Goal: Find specific page/section: Find specific page/section

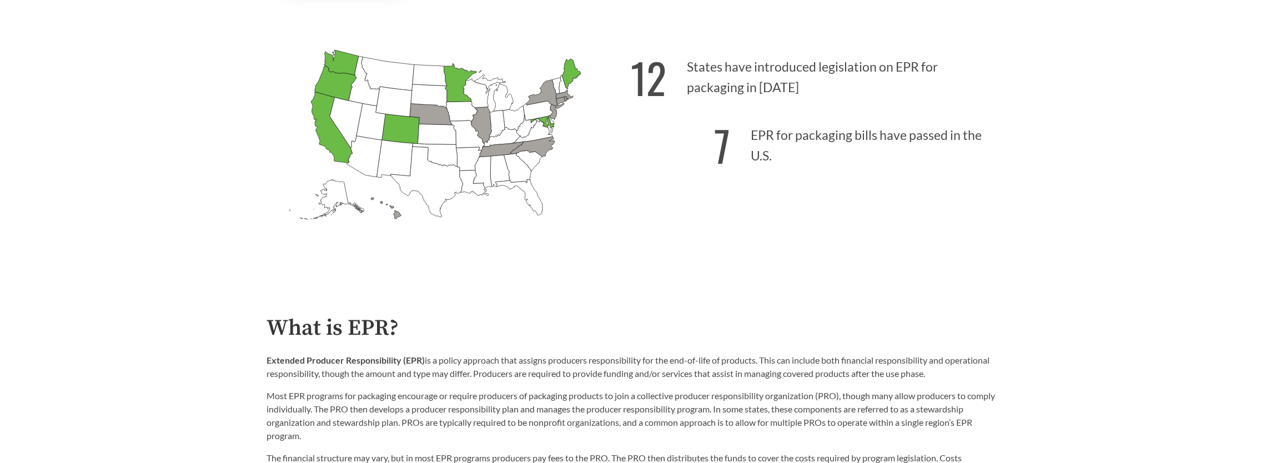
scroll to position [666, 0]
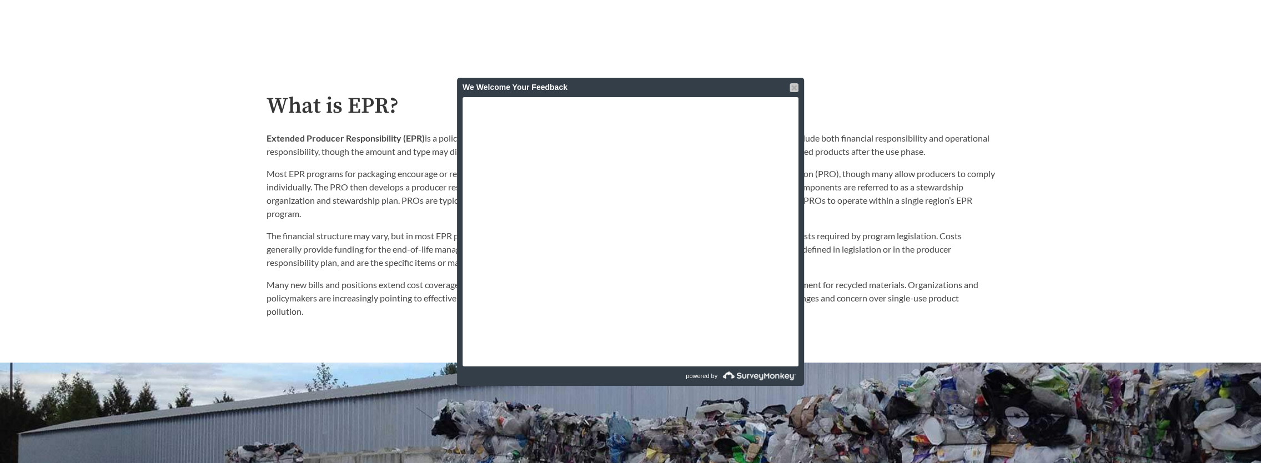
click at [792, 86] on div at bounding box center [794, 87] width 9 height 9
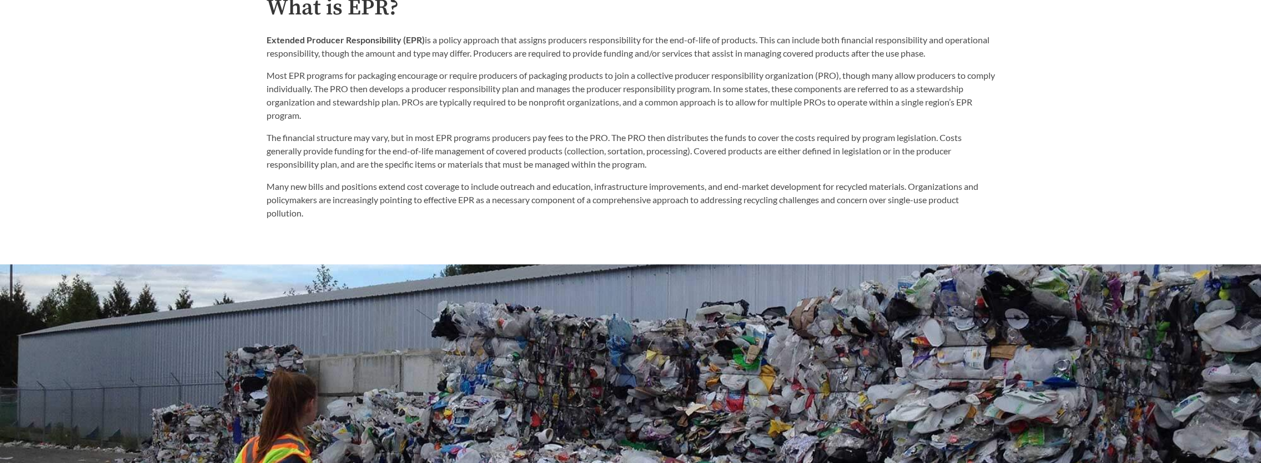
scroll to position [330, 0]
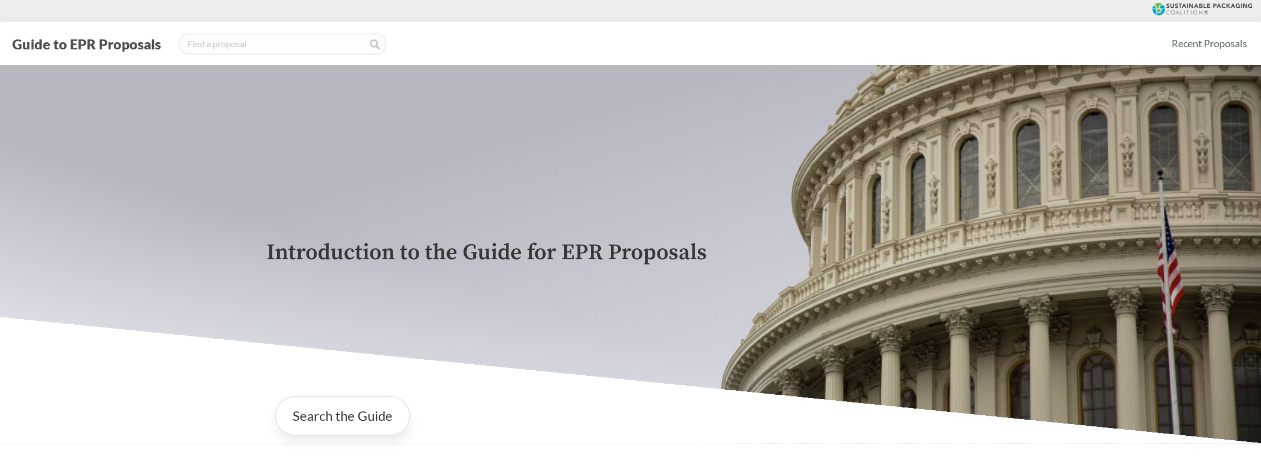
scroll to position [222, 0]
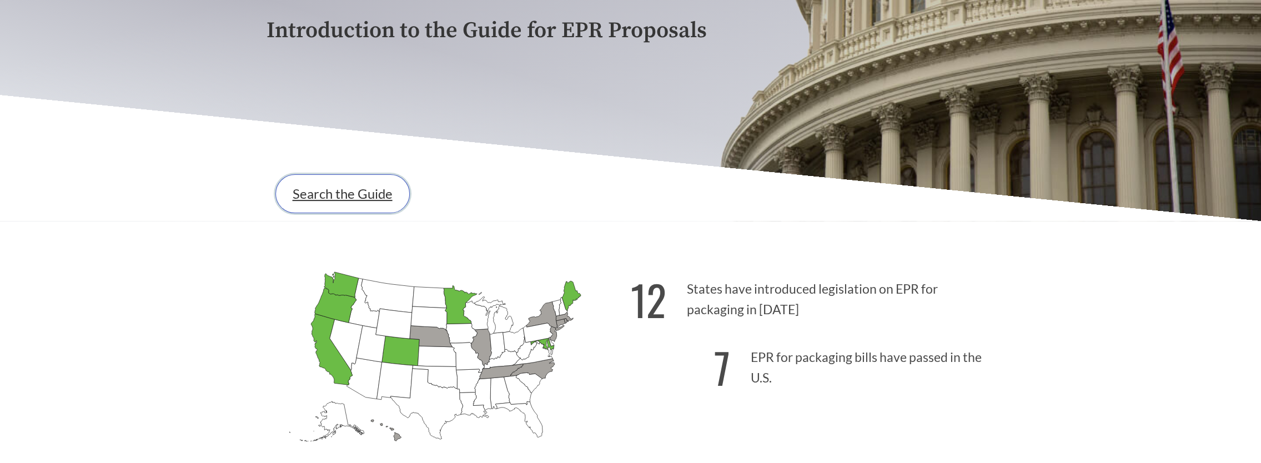
click at [361, 203] on link "Search the Guide" at bounding box center [342, 193] width 134 height 39
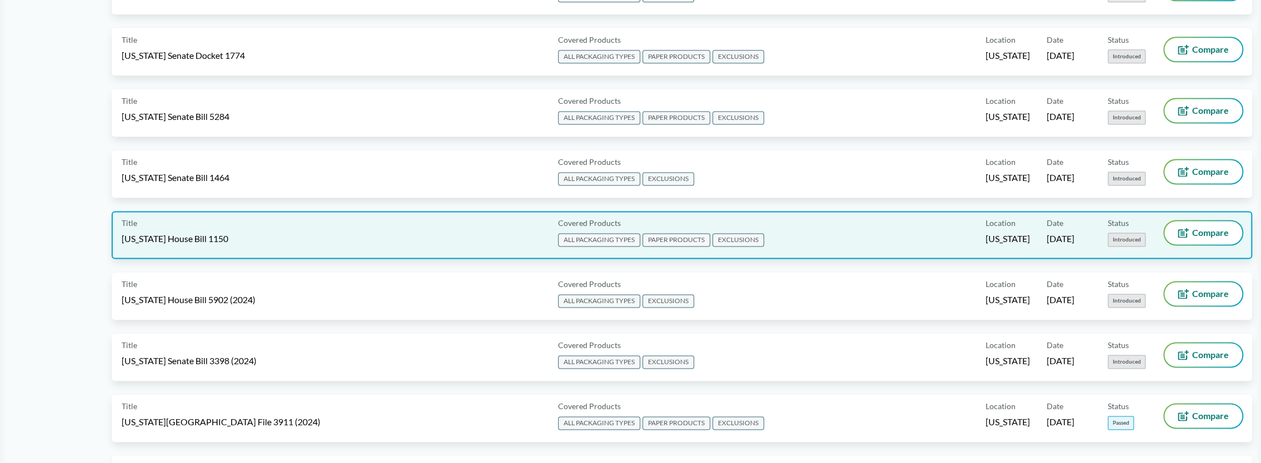
scroll to position [888, 0]
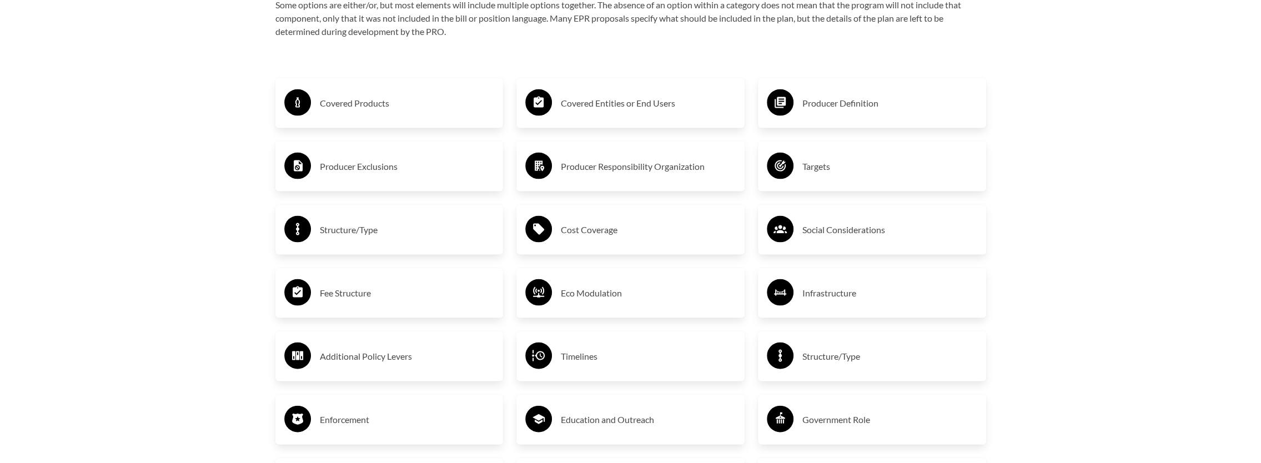
scroll to position [2221, 0]
